Goal: Task Accomplishment & Management: Use online tool/utility

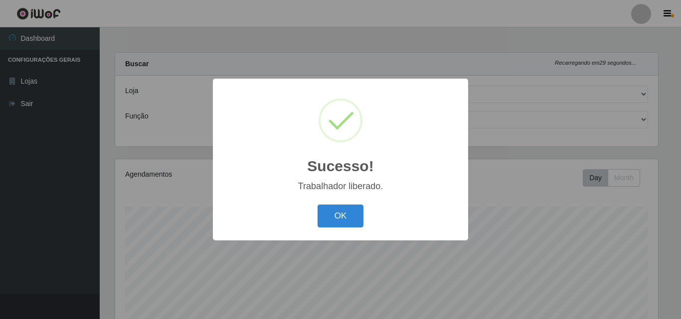
select select "435"
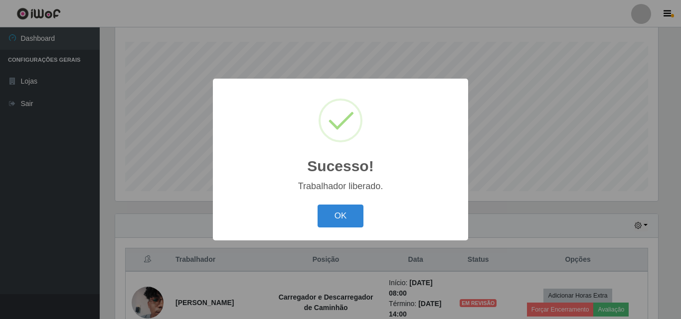
click at [349, 221] on button "OK" at bounding box center [340, 216] width 46 height 23
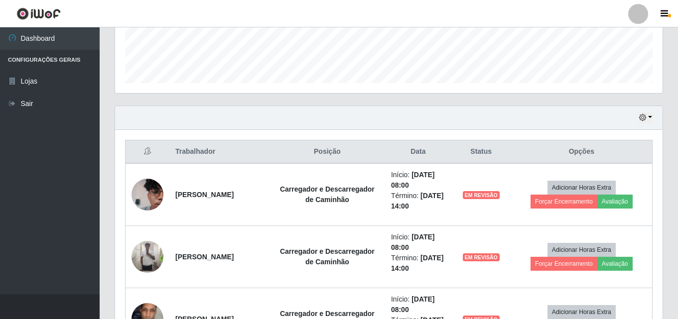
scroll to position [364, 0]
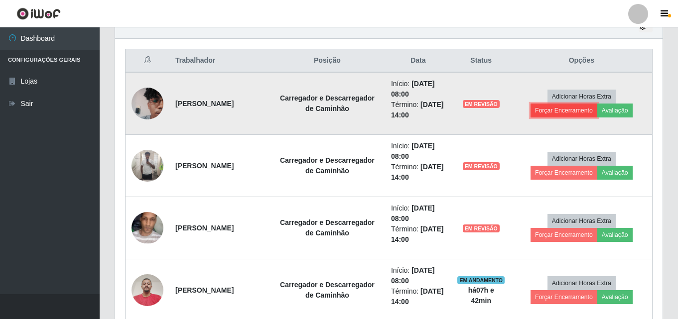
click at [581, 107] on button "Forçar Encerramento" at bounding box center [564, 111] width 67 height 14
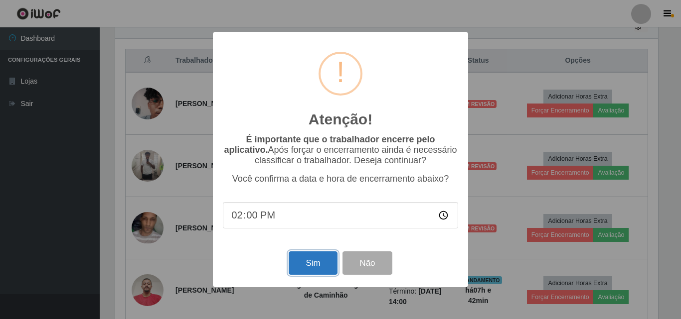
click at [316, 269] on button "Sim" at bounding box center [313, 263] width 48 height 23
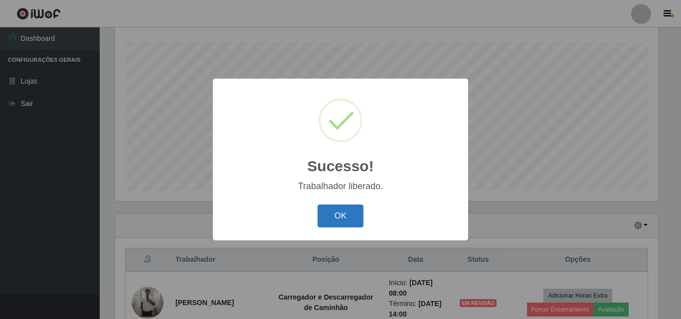
click at [358, 210] on button "OK" at bounding box center [340, 216] width 46 height 23
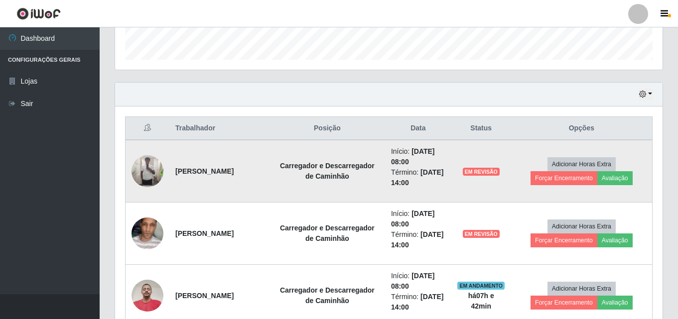
scroll to position [314, 0]
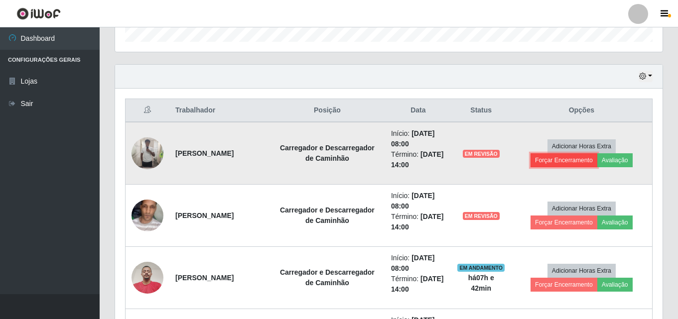
click at [563, 153] on button "Forçar Encerramento" at bounding box center [564, 160] width 67 height 14
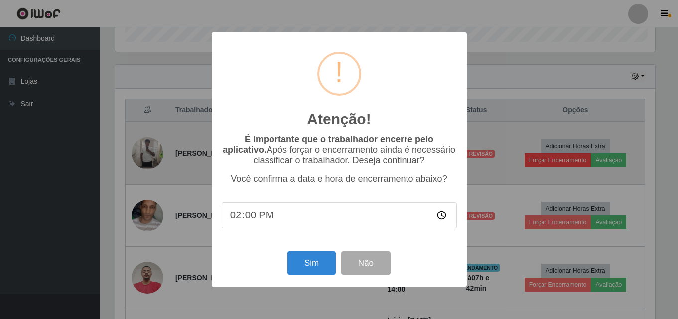
scroll to position [207, 543]
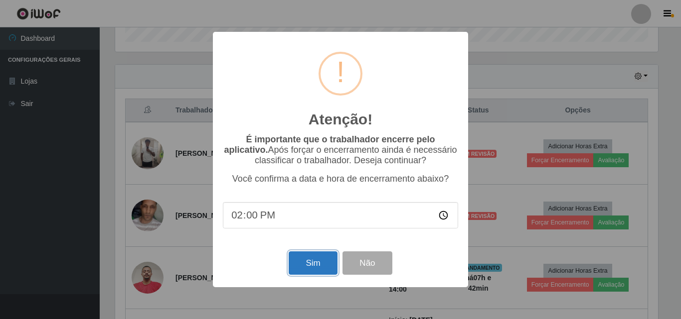
click at [323, 264] on button "Sim" at bounding box center [313, 263] width 48 height 23
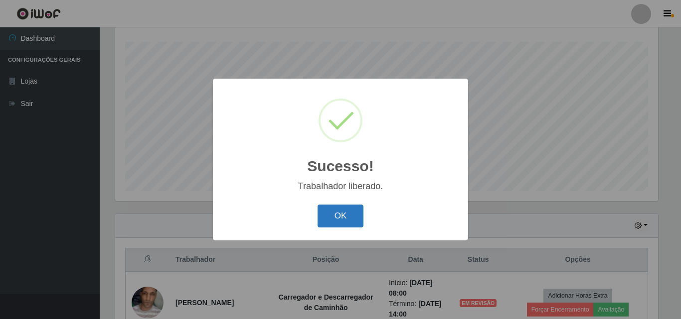
click at [319, 213] on button "OK" at bounding box center [340, 216] width 46 height 23
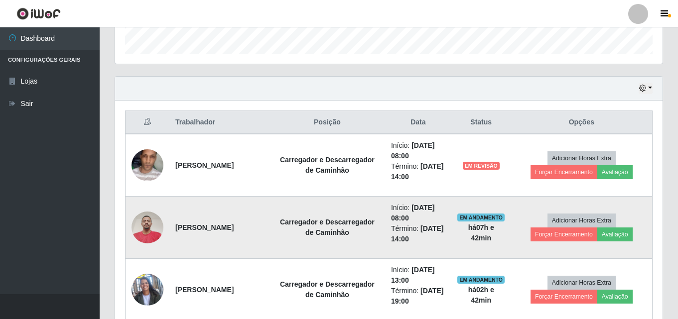
scroll to position [314, 0]
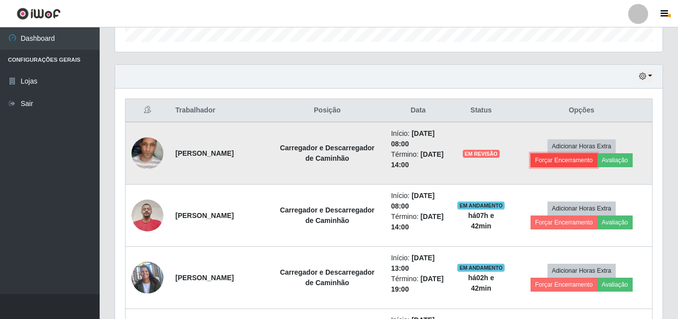
click at [557, 161] on button "Forçar Encerramento" at bounding box center [564, 160] width 67 height 14
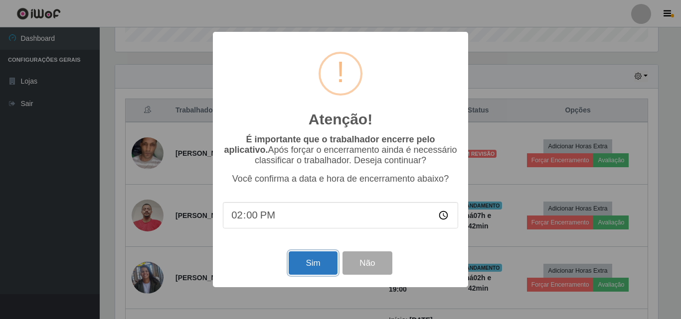
click at [309, 263] on button "Sim" at bounding box center [313, 263] width 48 height 23
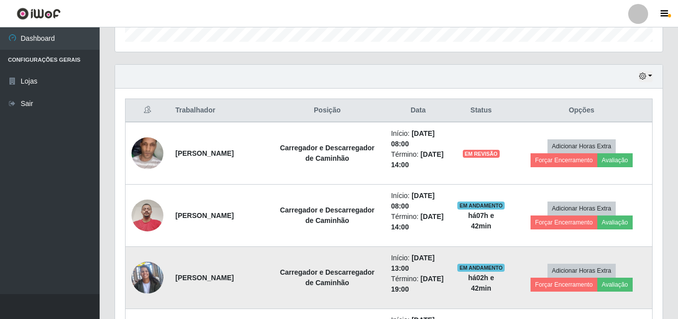
scroll to position [0, 0]
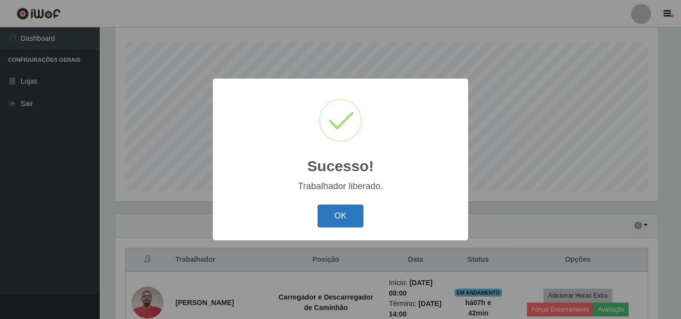
click at [356, 218] on button "OK" at bounding box center [340, 216] width 46 height 23
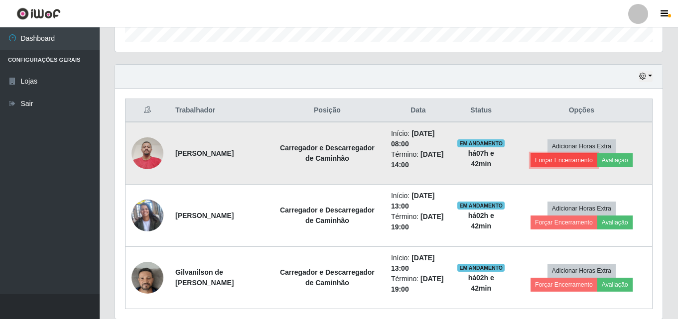
click at [561, 162] on button "Forçar Encerramento" at bounding box center [564, 160] width 67 height 14
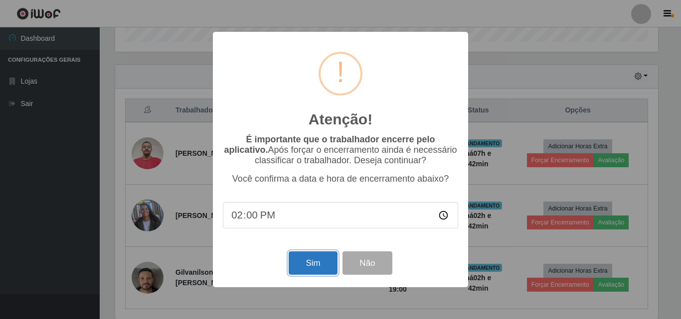
click at [312, 261] on button "Sim" at bounding box center [313, 263] width 48 height 23
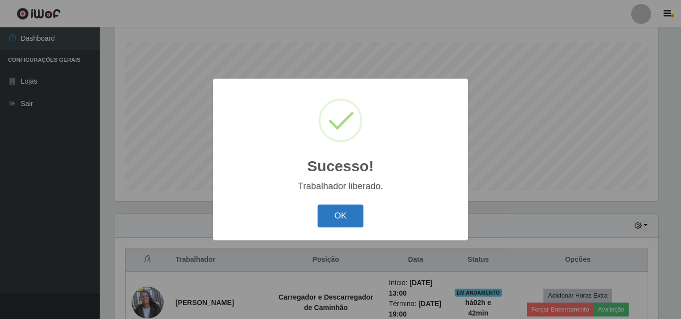
click at [335, 216] on button "OK" at bounding box center [340, 216] width 46 height 23
